Goal: Task Accomplishment & Management: Use online tool/utility

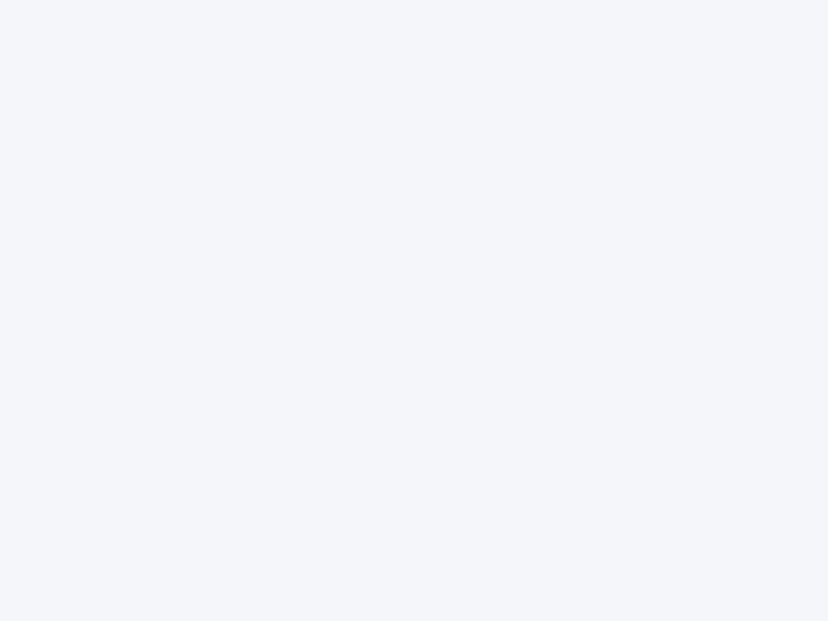
click at [414, 310] on div at bounding box center [414, 310] width 828 height 621
